Goal: Information Seeking & Learning: Learn about a topic

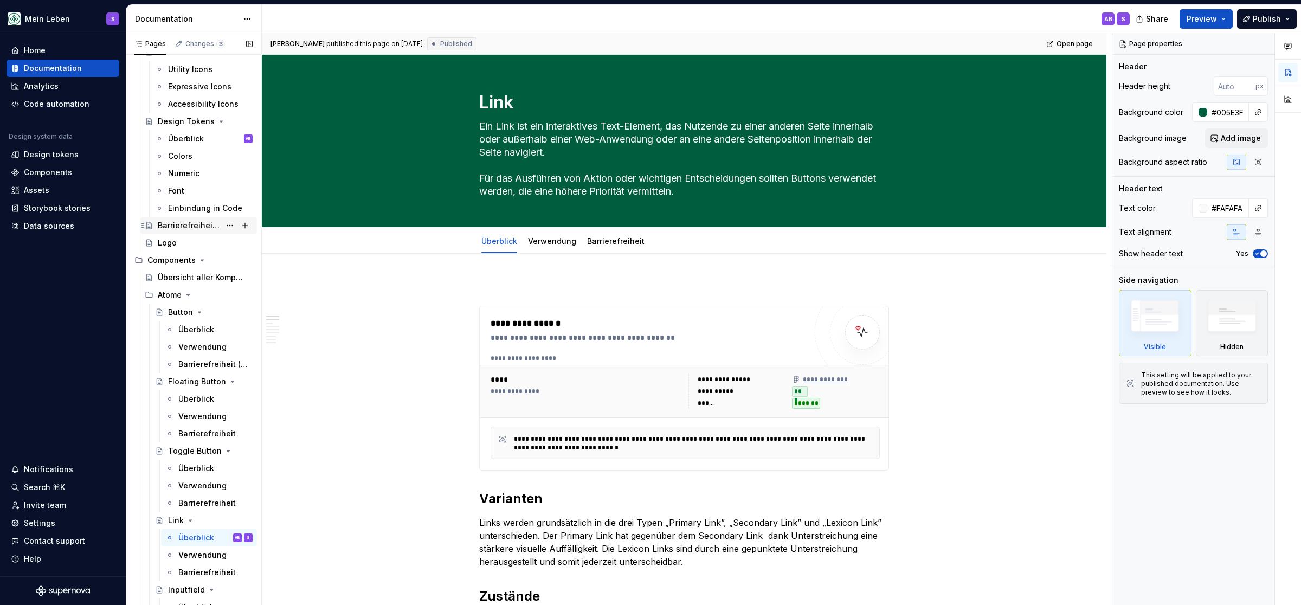
scroll to position [134, 0]
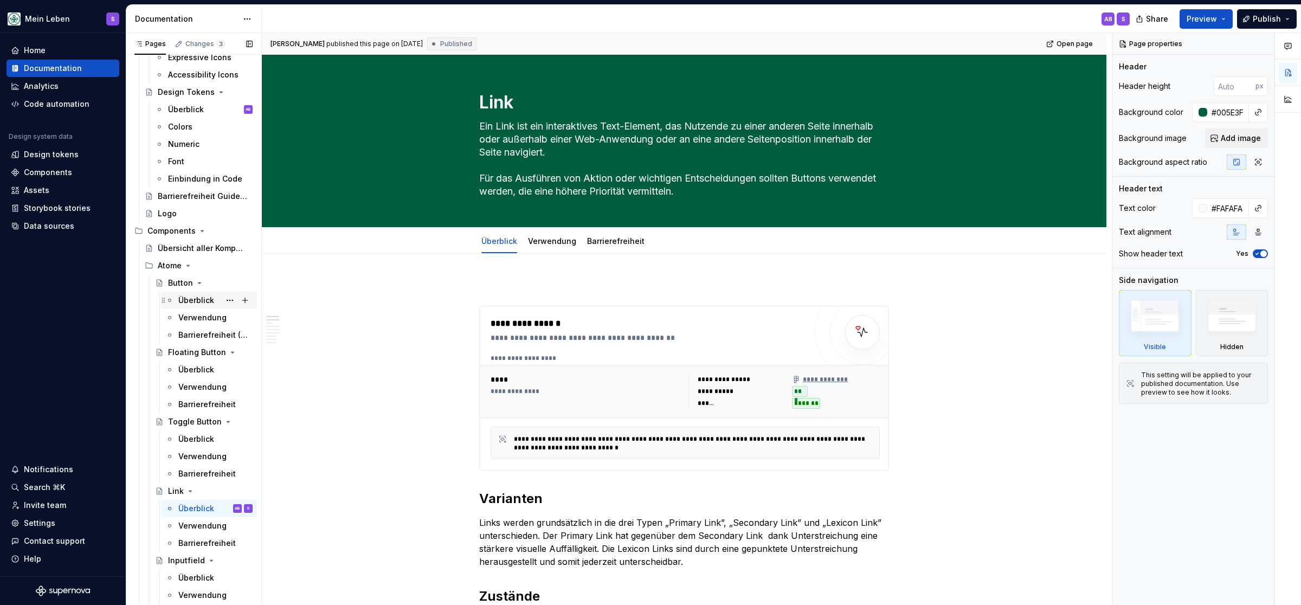
click at [197, 299] on div "Überblick" at bounding box center [196, 300] width 36 height 11
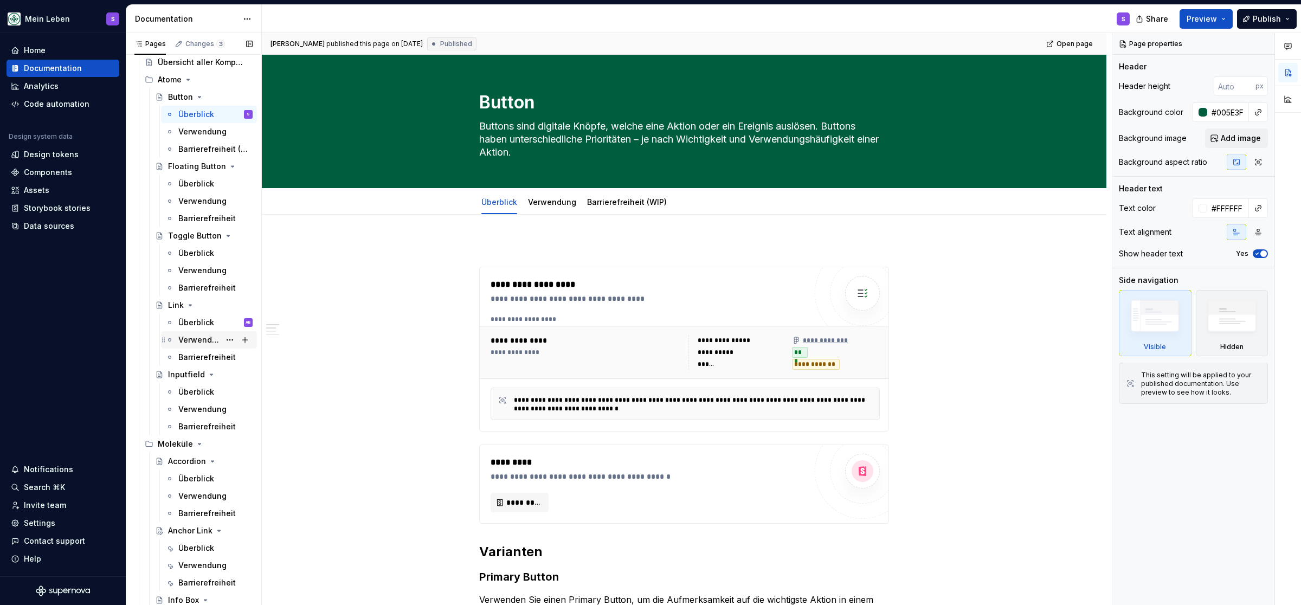
scroll to position [358, 0]
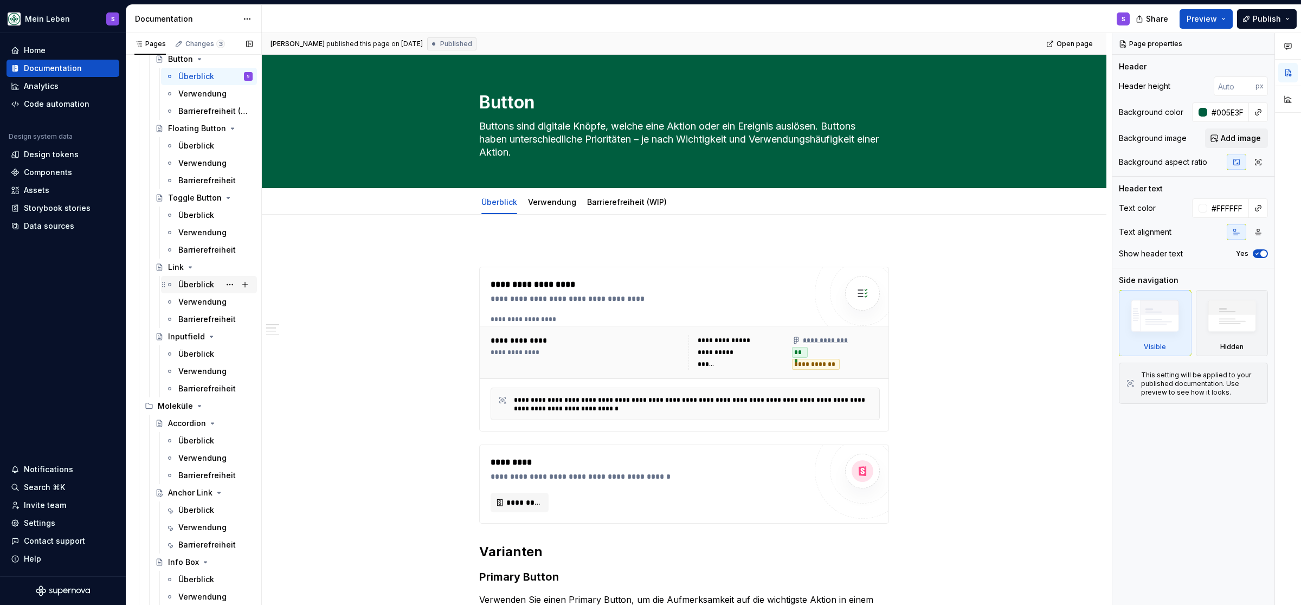
click at [201, 284] on div "Überblick" at bounding box center [196, 284] width 36 height 11
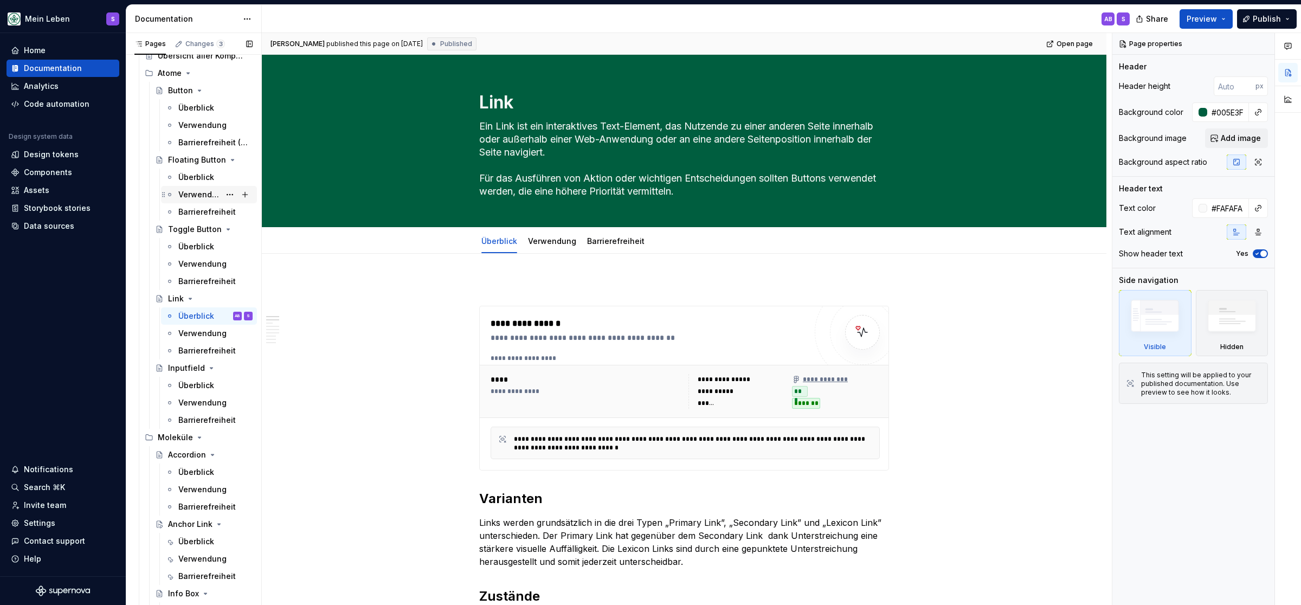
scroll to position [313, 0]
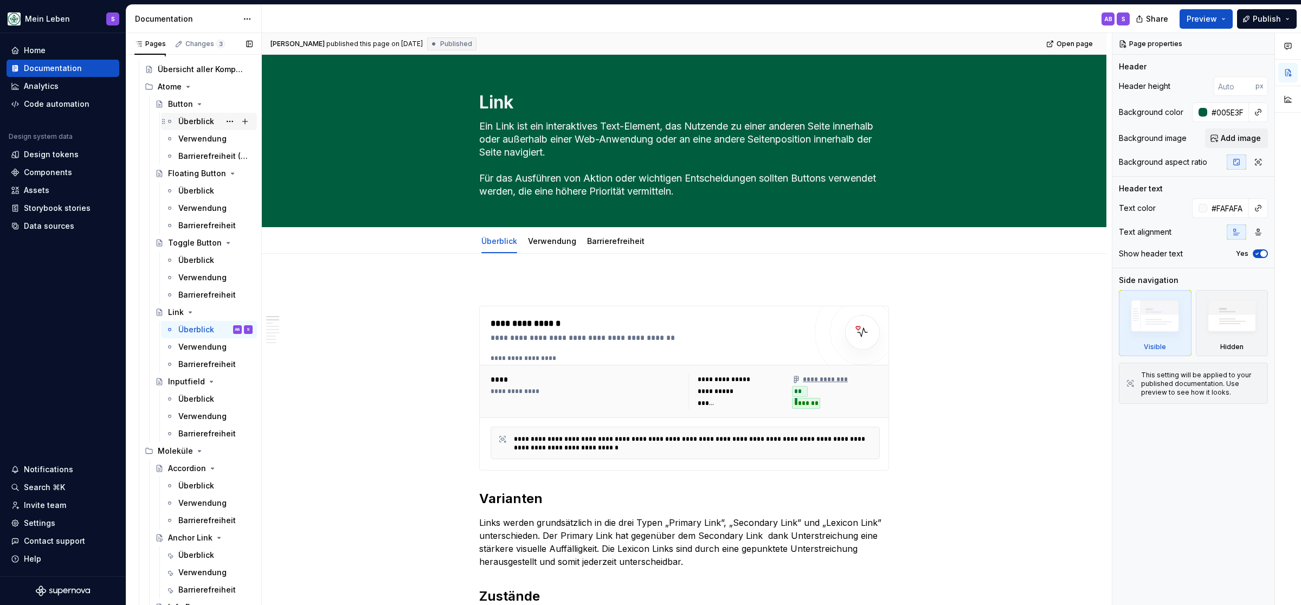
click at [197, 122] on div "Überblick" at bounding box center [196, 121] width 36 height 11
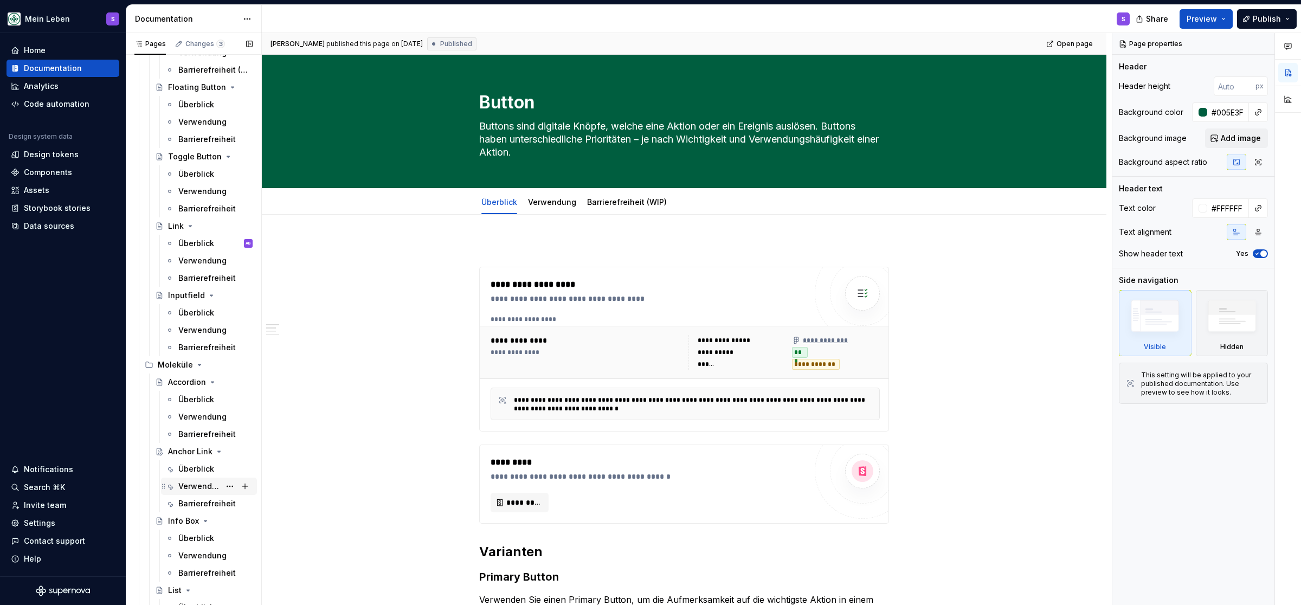
scroll to position [402, 0]
click at [192, 469] on div "Überblick" at bounding box center [196, 465] width 36 height 11
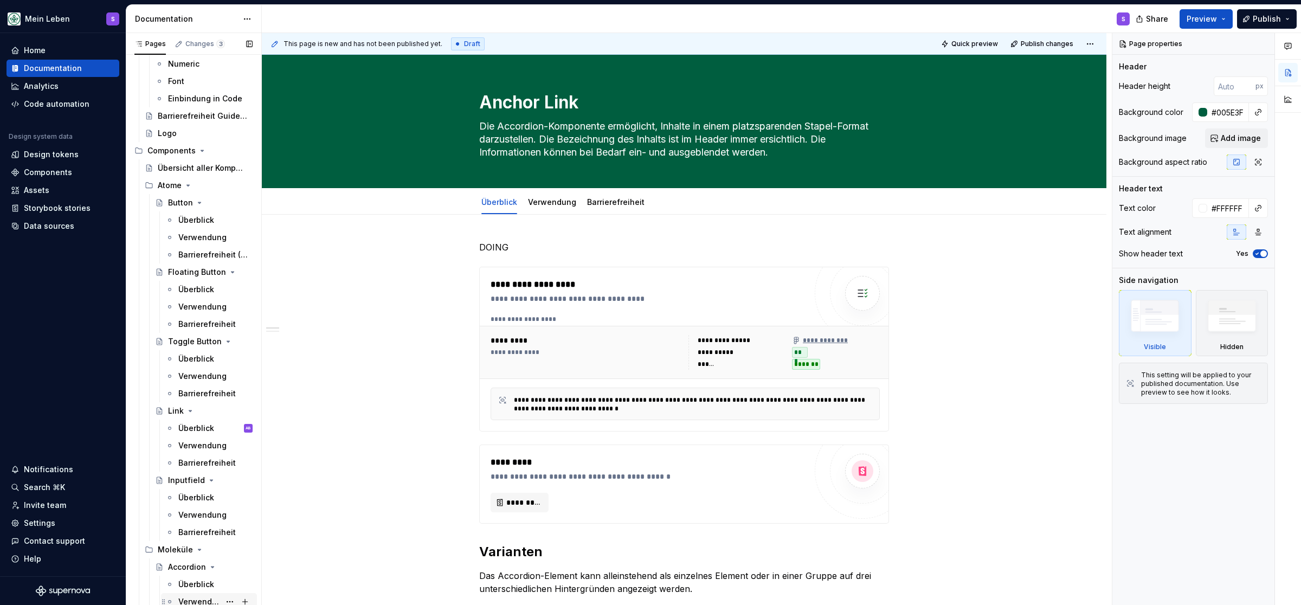
scroll to position [179, 0]
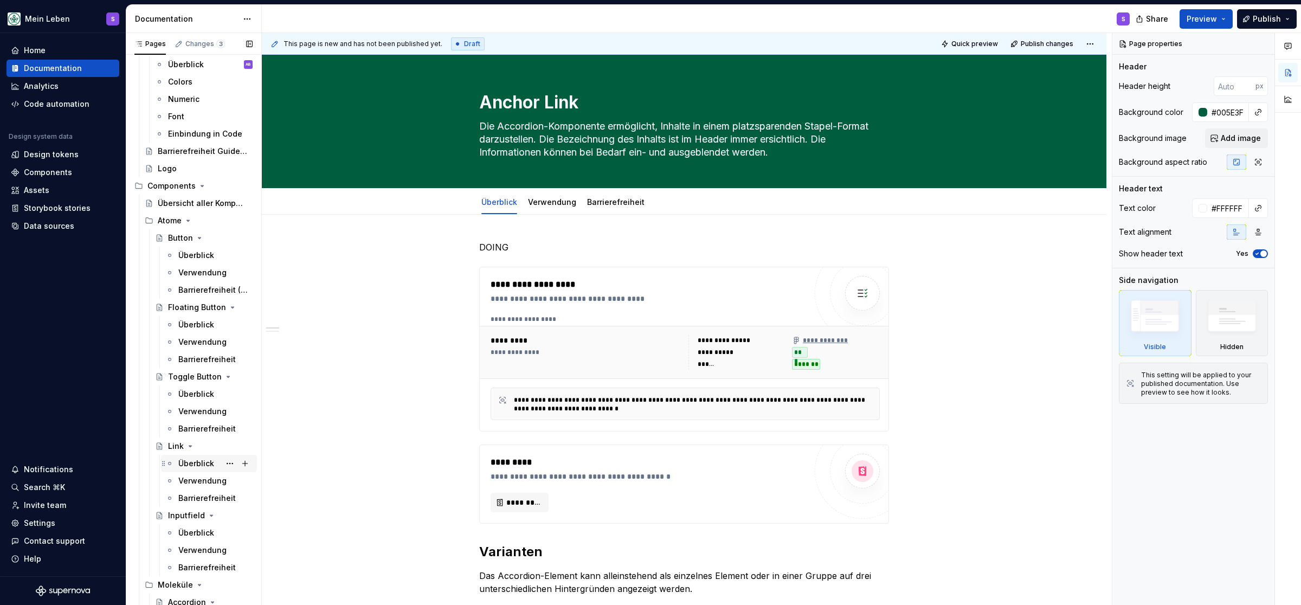
click at [197, 466] on div "Überblick" at bounding box center [196, 463] width 36 height 11
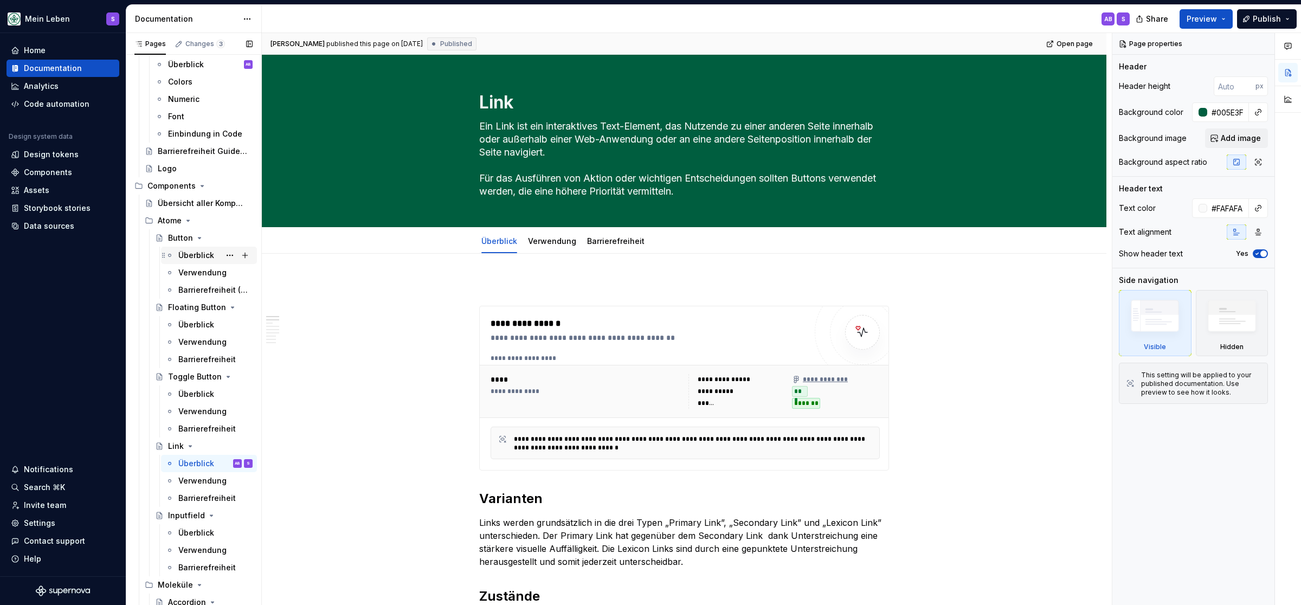
click at [194, 259] on div "Überblick" at bounding box center [196, 255] width 36 height 11
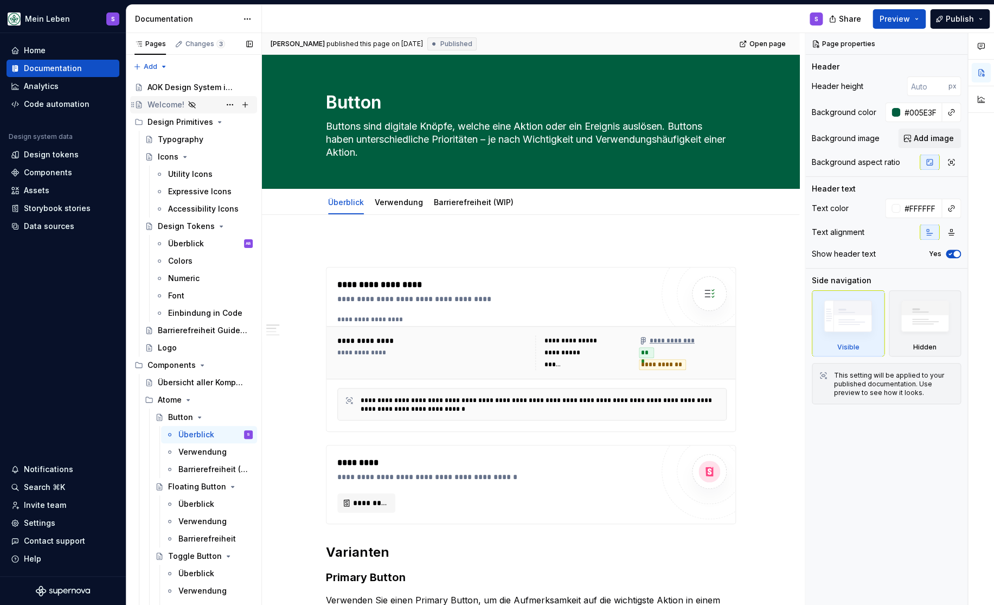
type textarea "*"
click at [54, 169] on div "Components" at bounding box center [48, 172] width 48 height 11
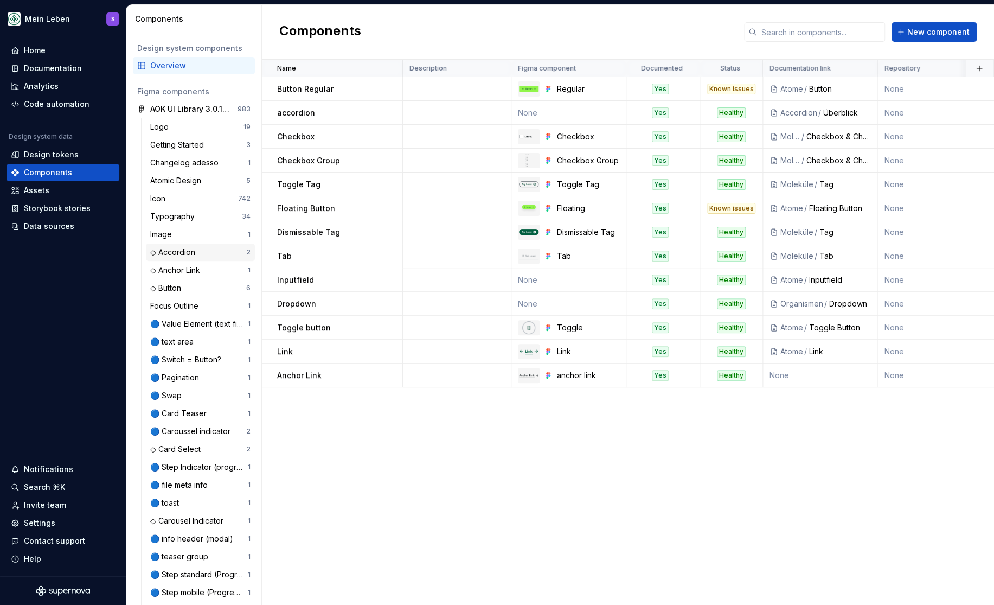
click at [181, 249] on div "◇ Accordion" at bounding box center [174, 252] width 49 height 11
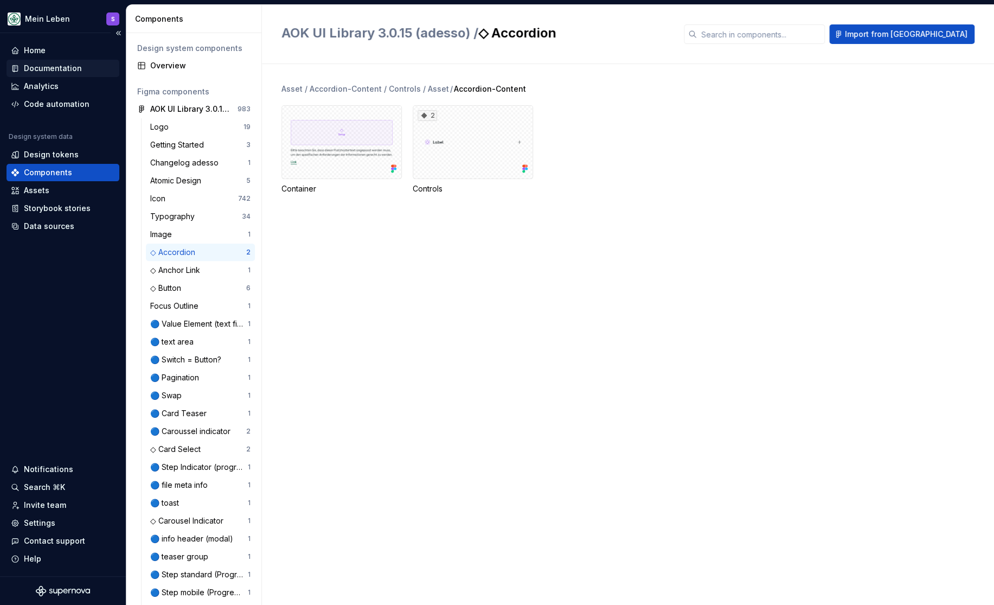
click at [36, 66] on div "Documentation" at bounding box center [53, 68] width 58 height 11
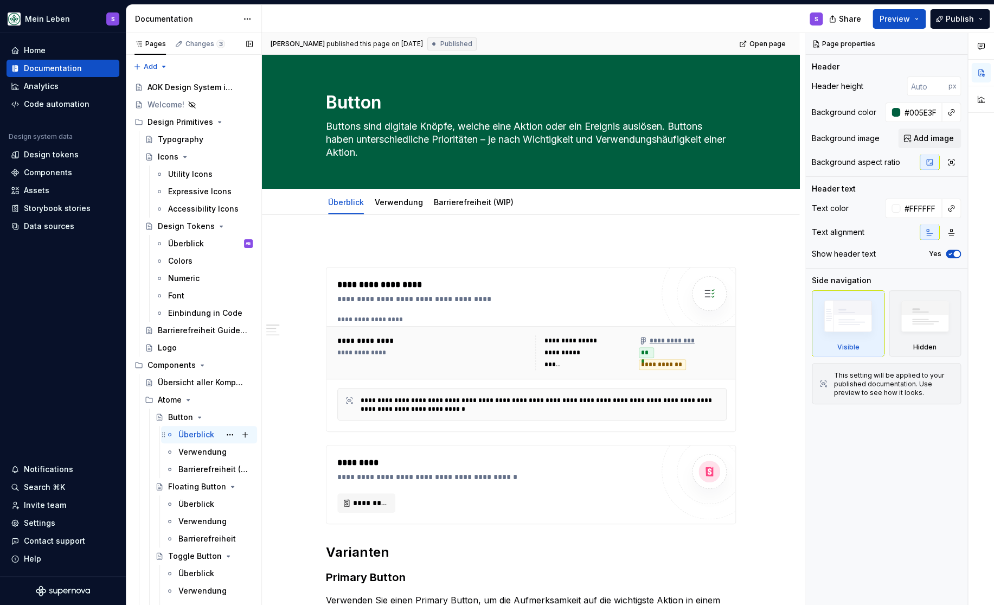
click at [201, 434] on div "Überblick" at bounding box center [196, 434] width 36 height 11
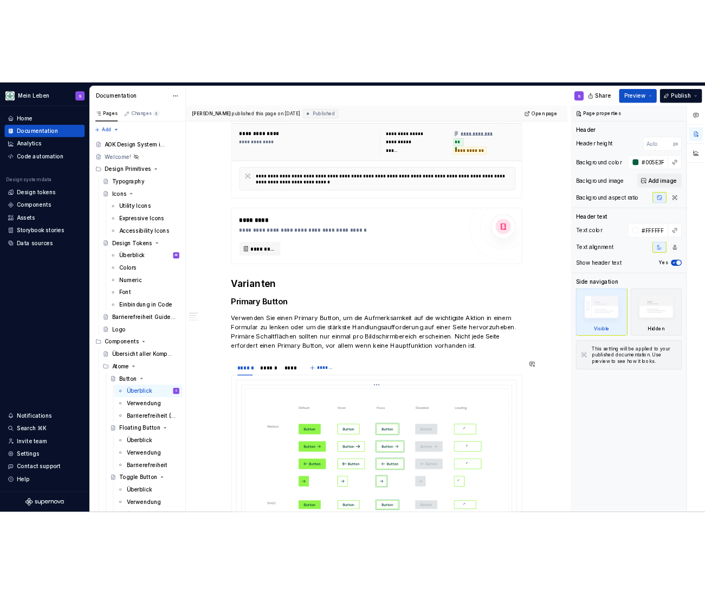
scroll to position [447, 0]
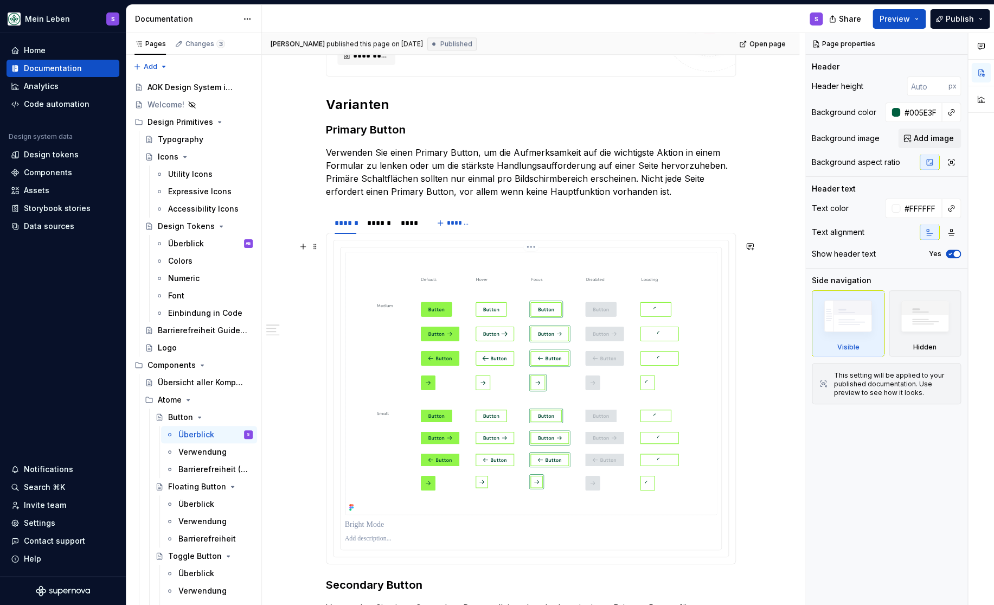
click at [573, 369] on img at bounding box center [531, 383] width 372 height 263
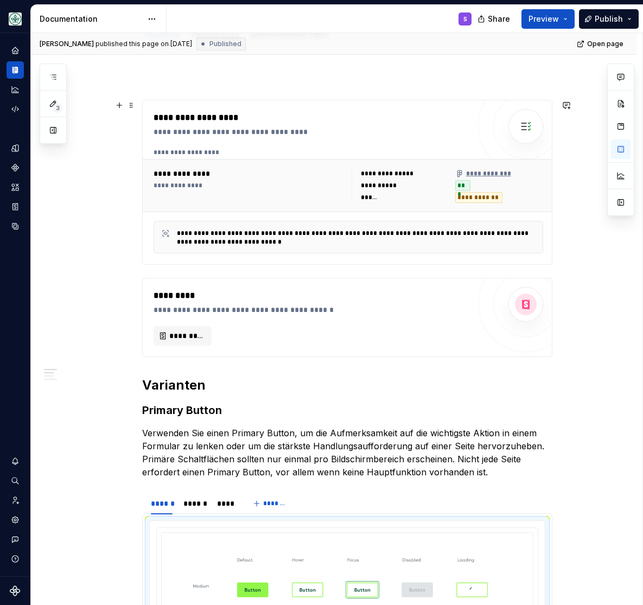
scroll to position [0, 0]
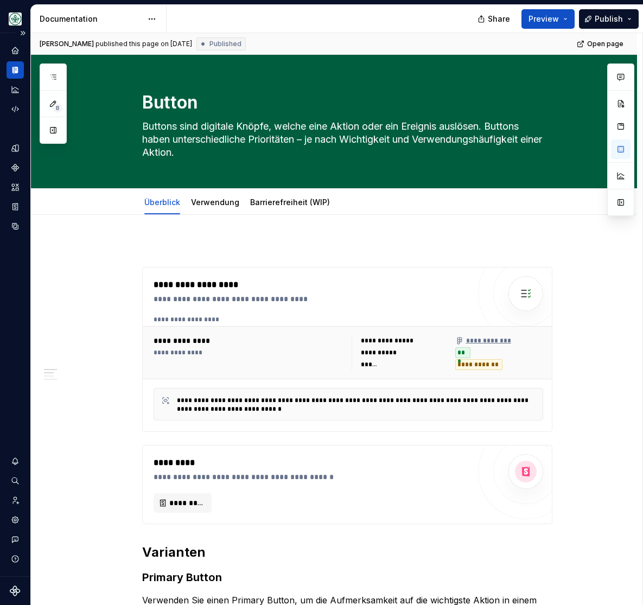
type textarea "*"
